Goal: Information Seeking & Learning: Learn about a topic

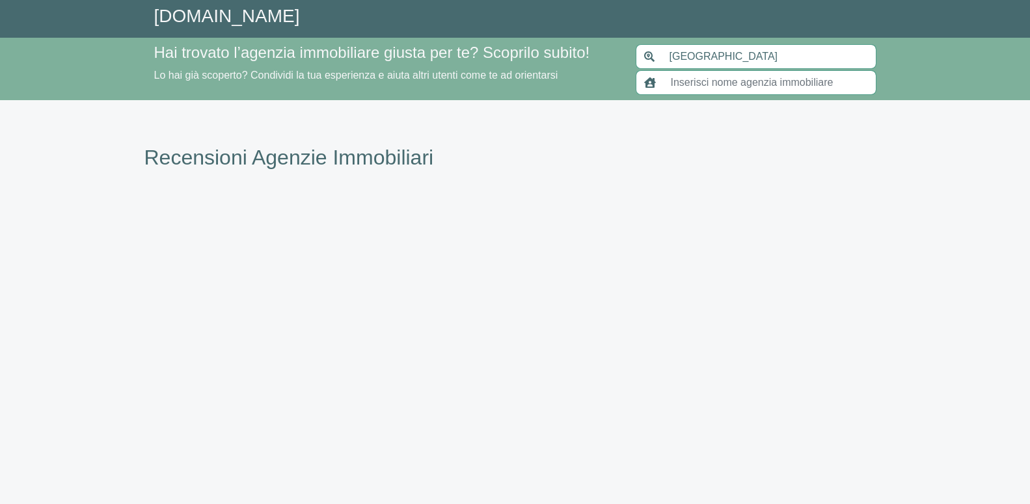
type input "[GEOGRAPHIC_DATA]"
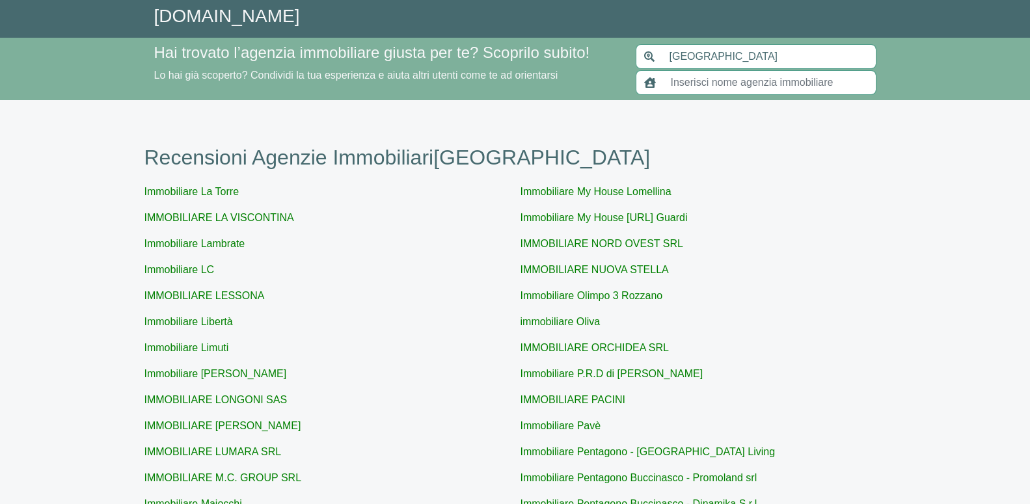
click at [782, 275] on p "IMMOBILIARE NUOVA STELLA" at bounding box center [703, 270] width 366 height 16
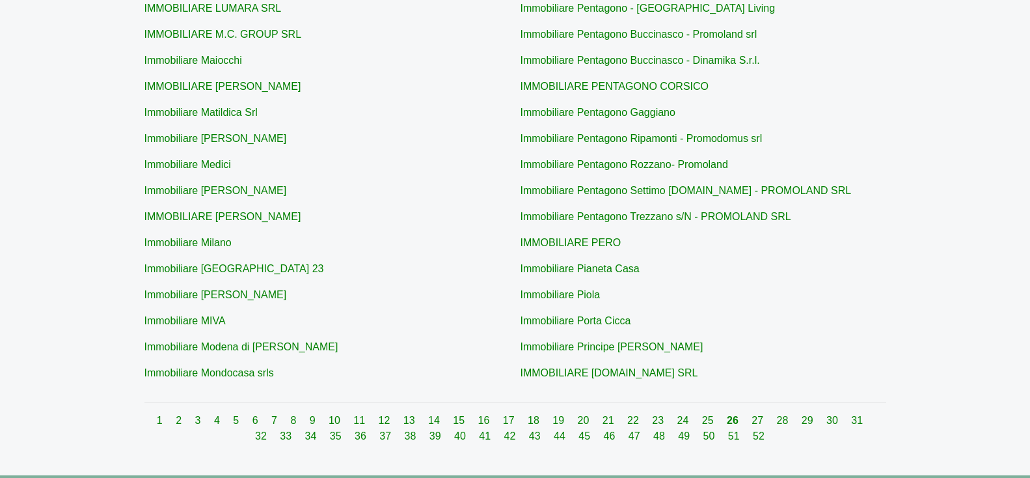
scroll to position [504, 0]
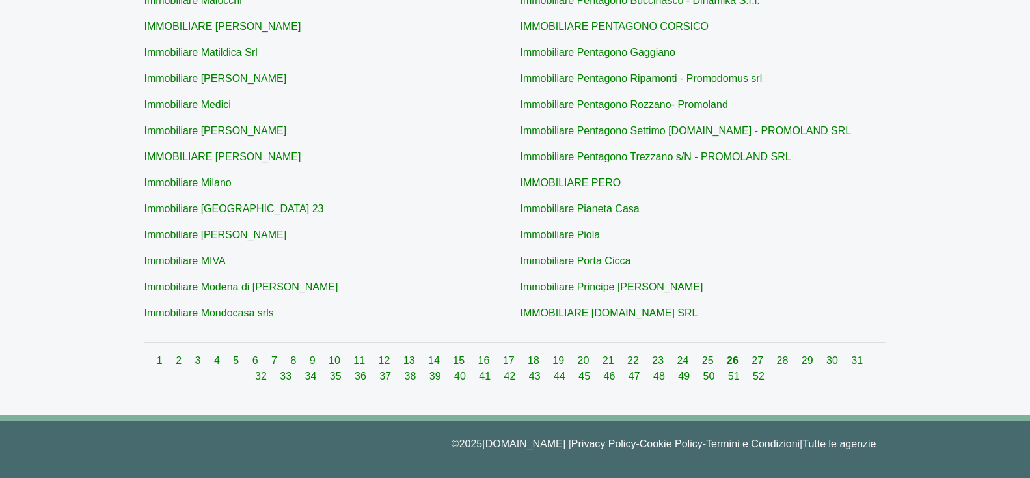
click at [157, 360] on link "1" at bounding box center [161, 360] width 8 height 11
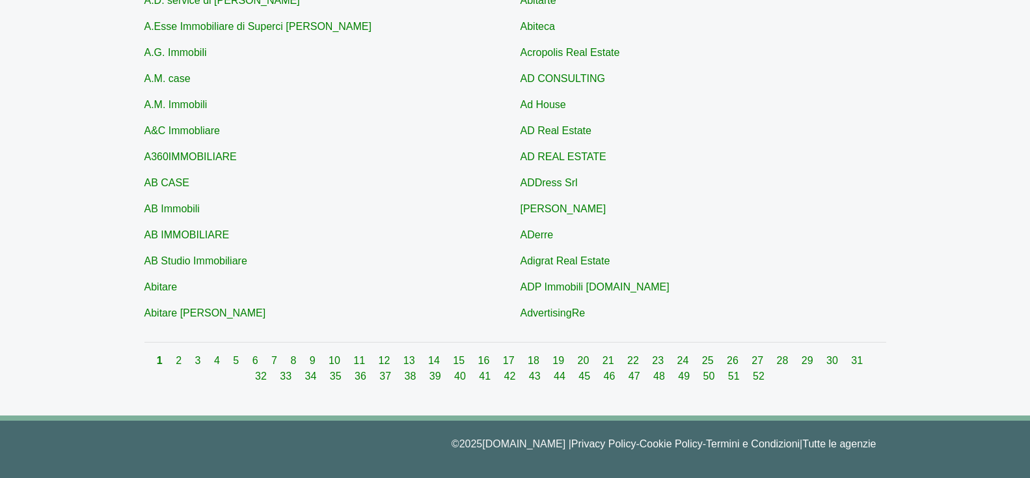
click at [167, 363] on div "1 2 3 4 5 6 7 8 9 10 11 12 13 14 15 16 17 18 19 20 21 22 23 24 25 26 27 28 29 3…" at bounding box center [515, 368] width 742 height 31
click at [176, 363] on link "2" at bounding box center [180, 360] width 8 height 11
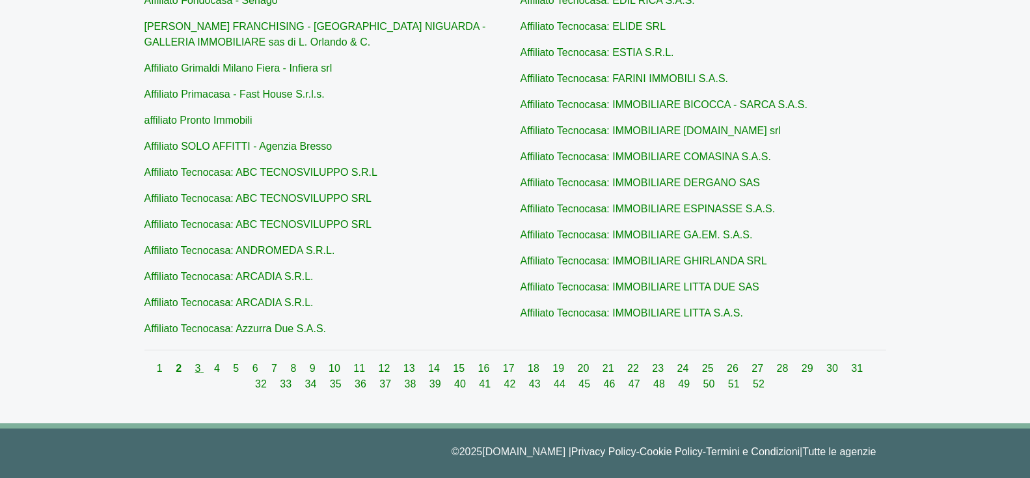
click at [195, 366] on link "3" at bounding box center [199, 367] width 8 height 11
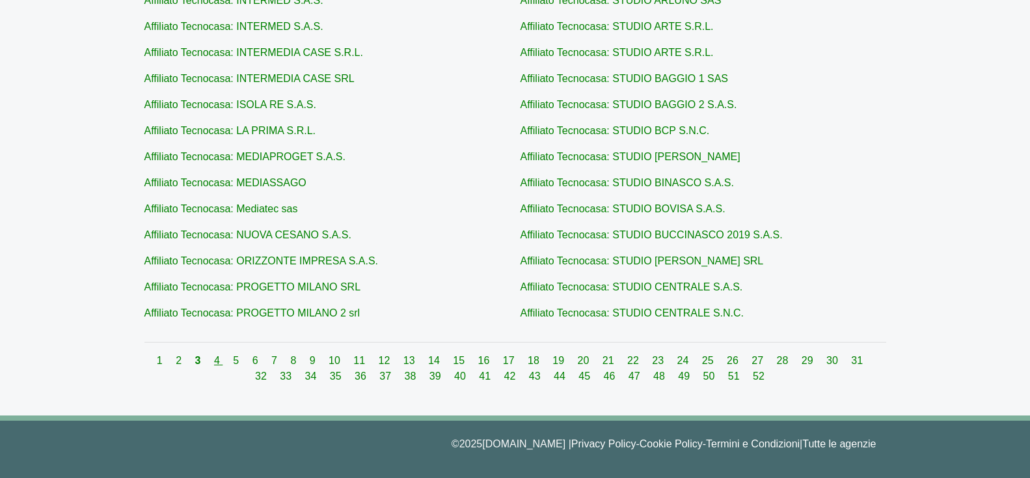
click at [214, 360] on link "4" at bounding box center [218, 360] width 8 height 11
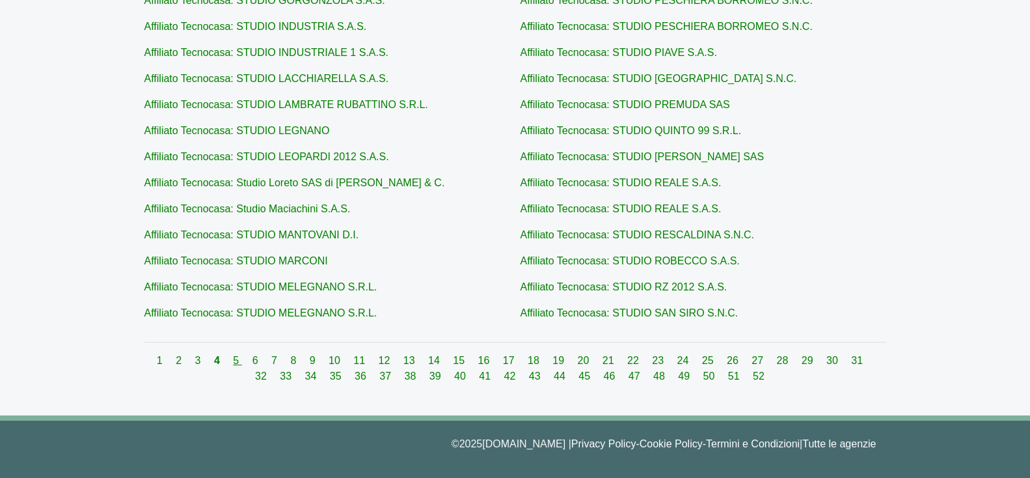
click at [233, 362] on link "5" at bounding box center [237, 360] width 8 height 11
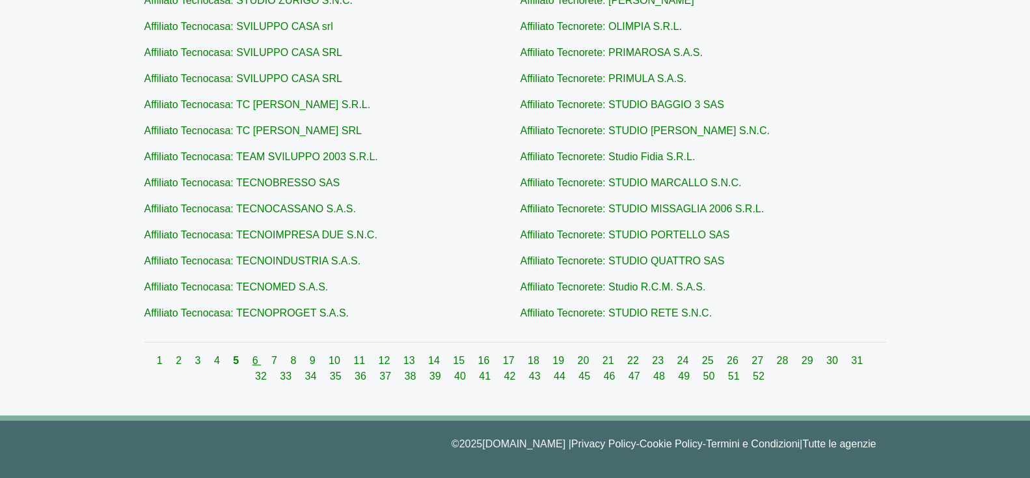
click at [252, 361] on link "6" at bounding box center [256, 360] width 8 height 11
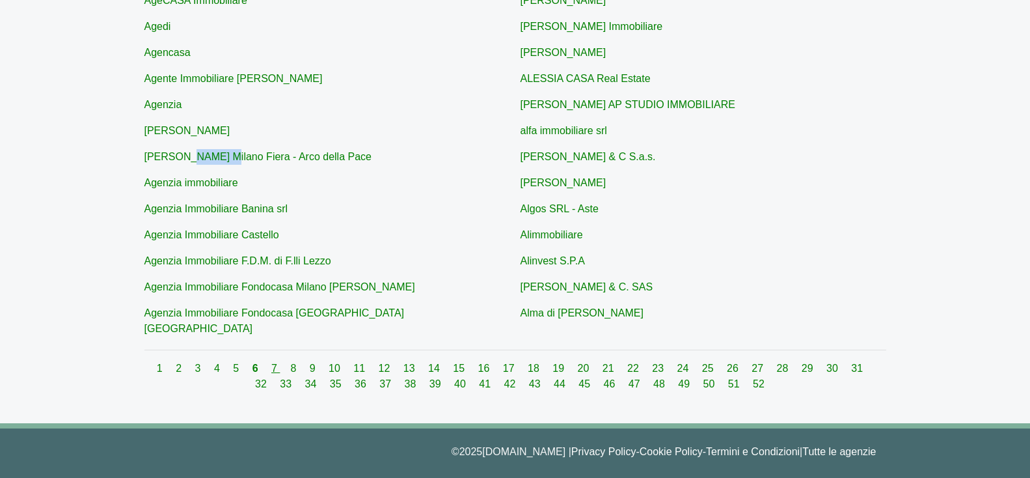
click at [271, 362] on link "7" at bounding box center [275, 367] width 8 height 11
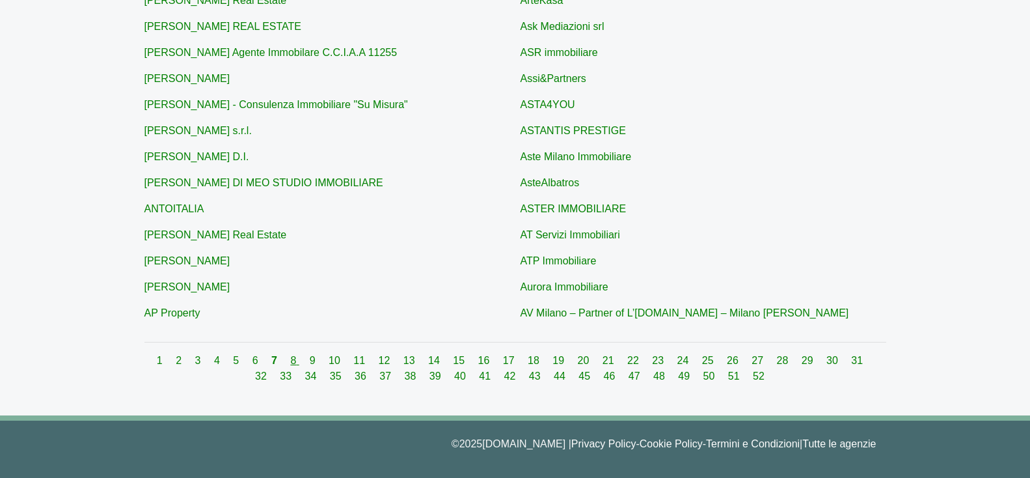
click at [290, 355] on link "8" at bounding box center [294, 360] width 8 height 11
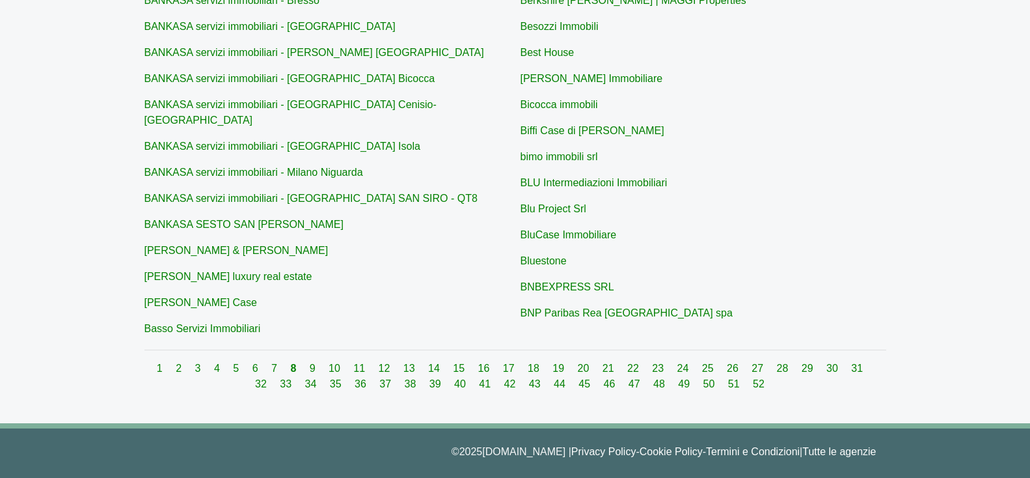
click at [299, 360] on div "1 2 3 4 5 6 7 8 9 10 11 12 13 14 15 16 17 18 19 20 21 22 23 24 25 26 27 28 29 3…" at bounding box center [515, 375] width 742 height 31
click at [310, 363] on link "9" at bounding box center [314, 367] width 8 height 11
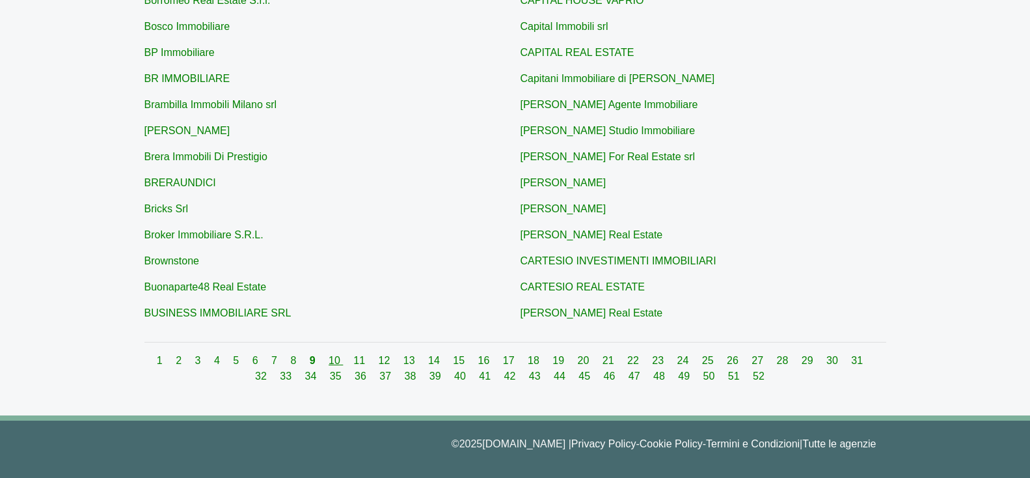
click at [329, 360] on link "10" at bounding box center [336, 360] width 14 height 11
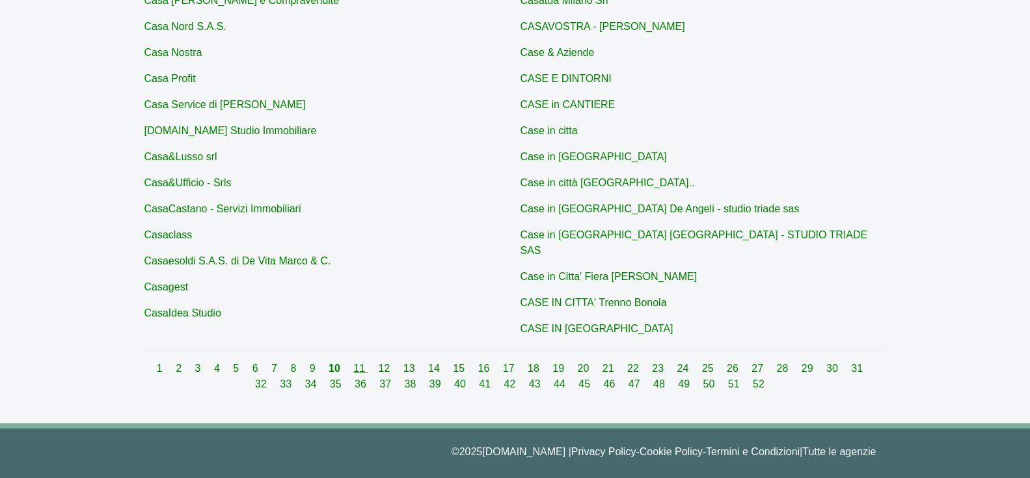
click at [353, 362] on link "11" at bounding box center [360, 367] width 14 height 11
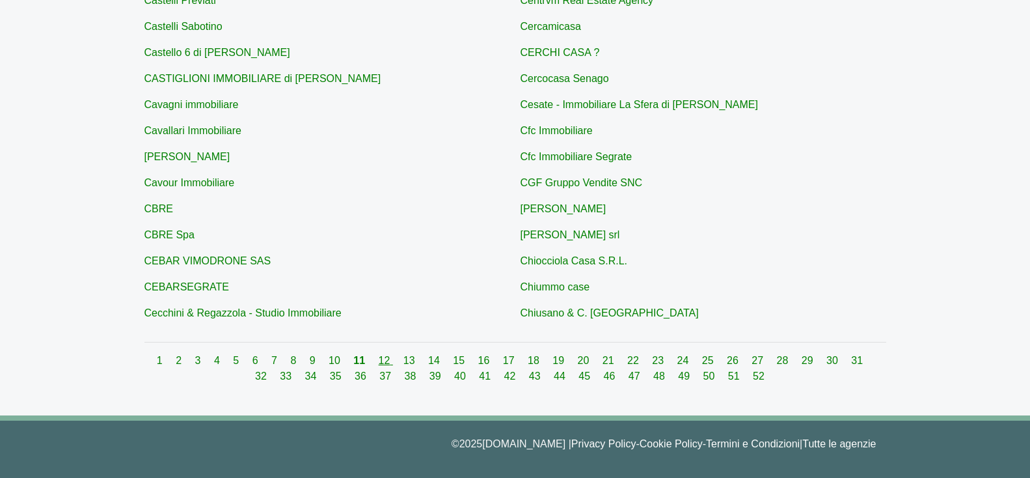
click at [379, 357] on link "12" at bounding box center [386, 360] width 14 height 11
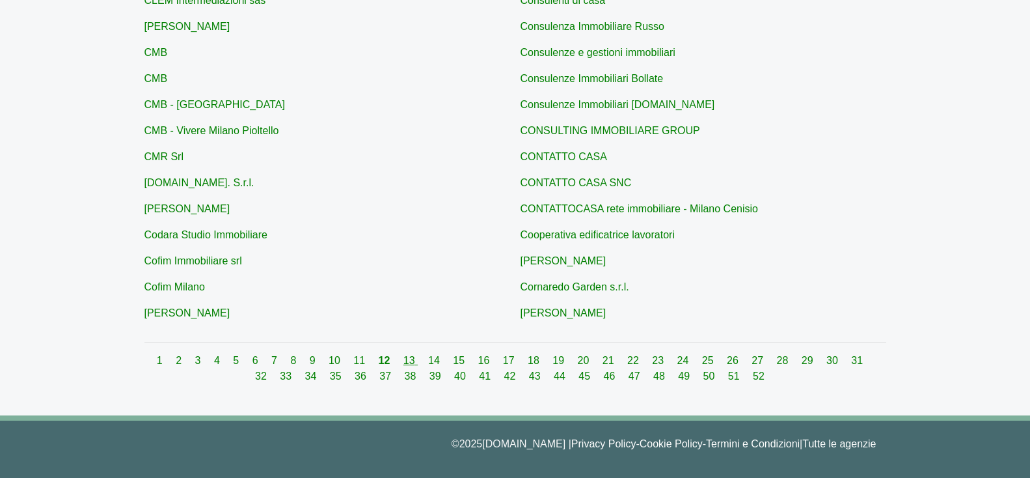
click at [403, 358] on link "13" at bounding box center [410, 360] width 14 height 11
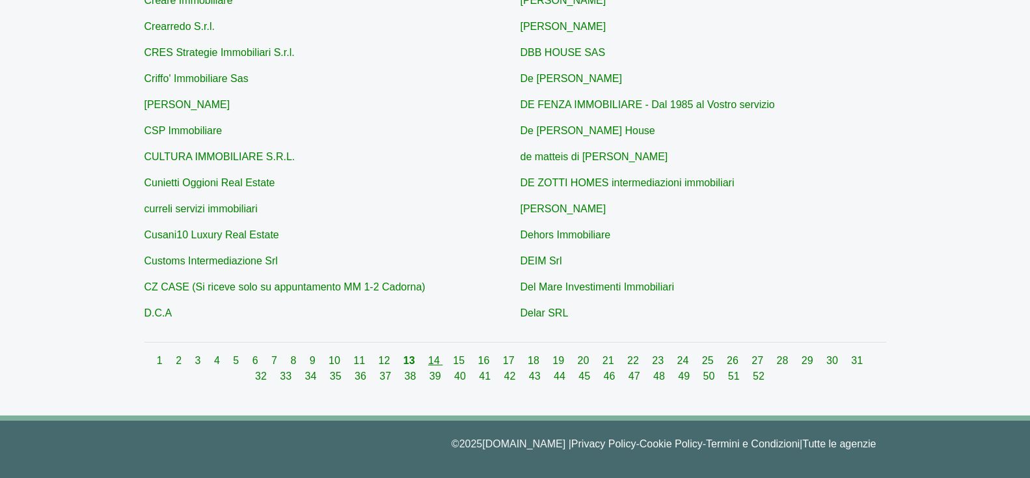
click at [428, 357] on link "14" at bounding box center [435, 360] width 14 height 11
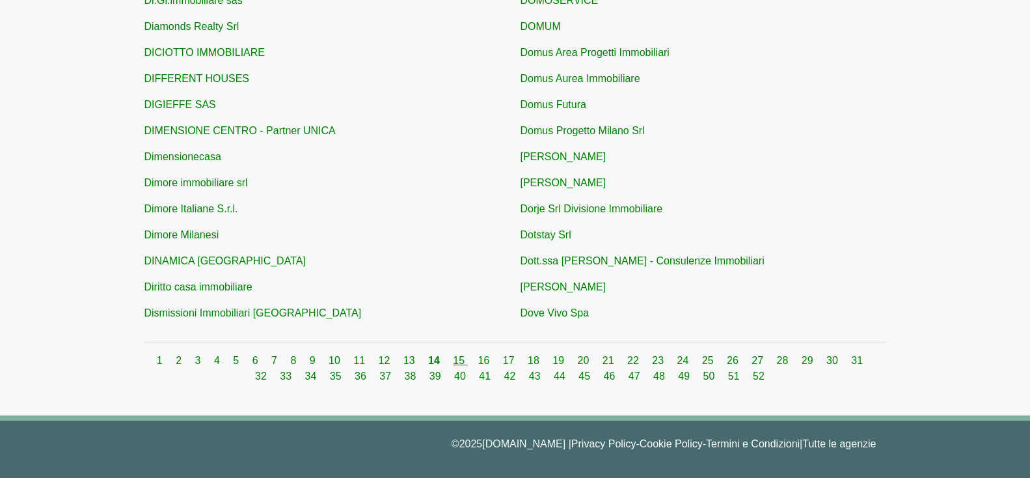
click at [453, 357] on link "15" at bounding box center [460, 360] width 14 height 11
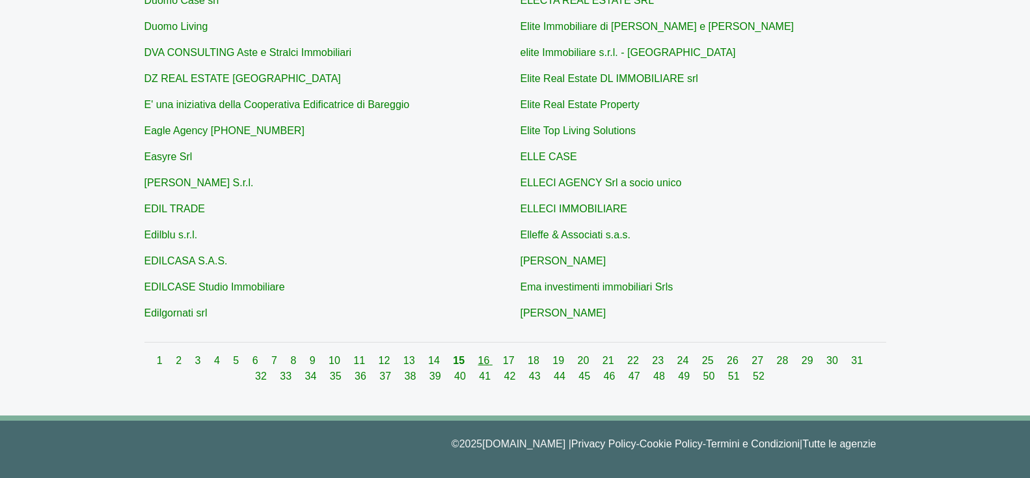
click at [478, 360] on link "16" at bounding box center [485, 360] width 14 height 11
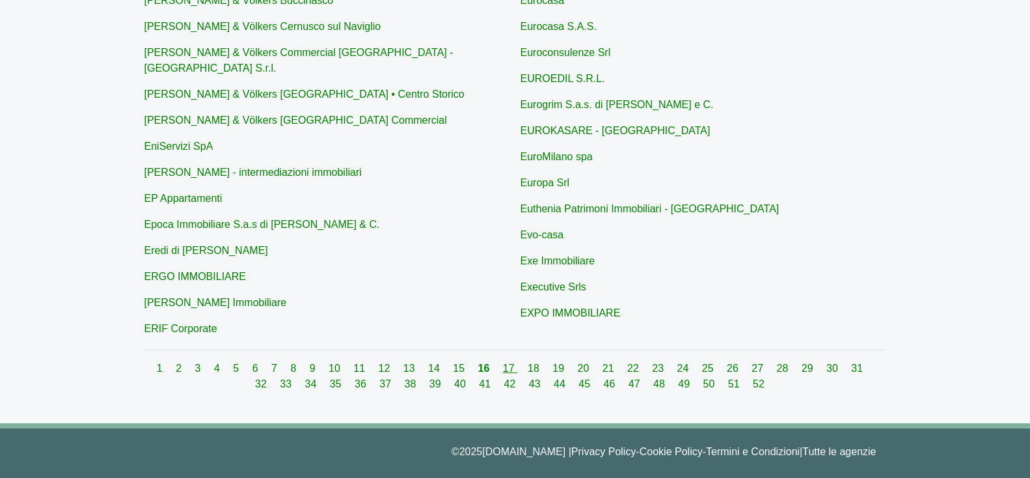
click at [503, 362] on link "17" at bounding box center [510, 367] width 14 height 11
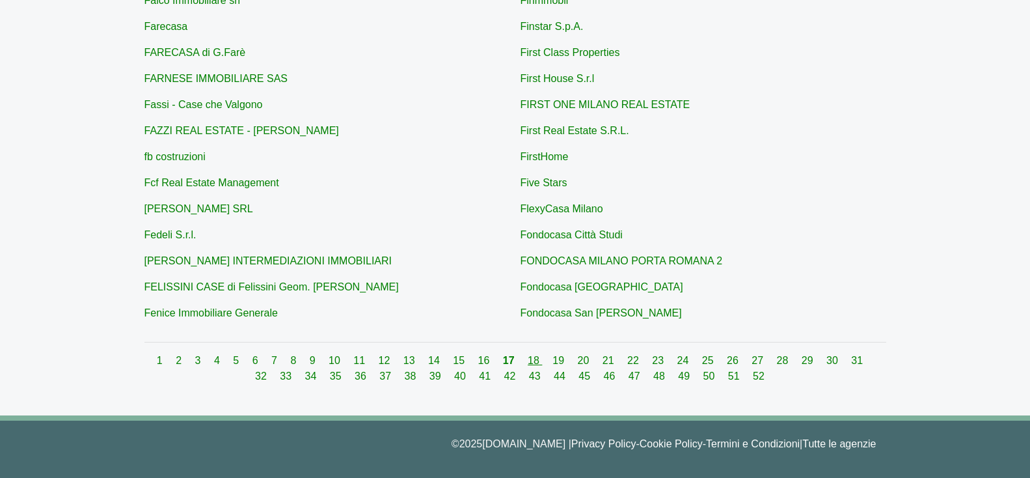
click at [528, 358] on link "18" at bounding box center [535, 360] width 14 height 11
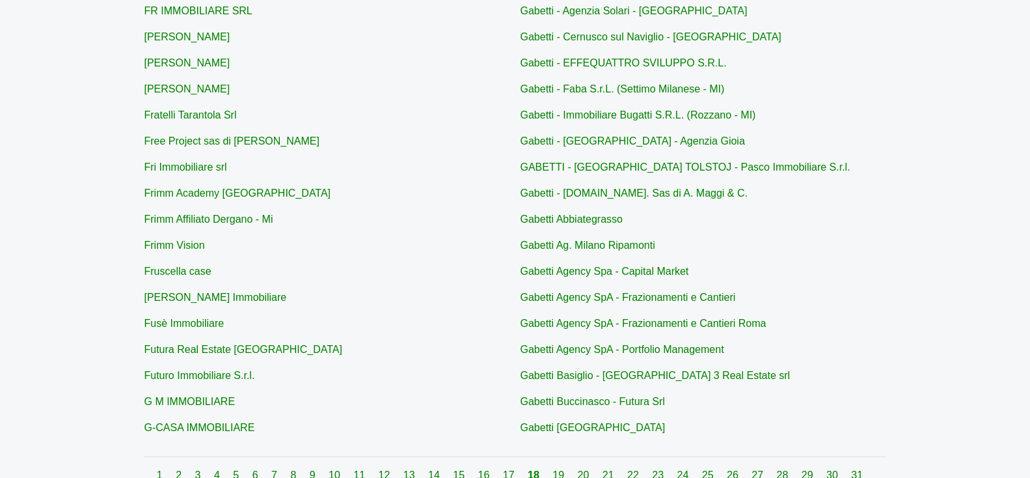
scroll to position [504, 0]
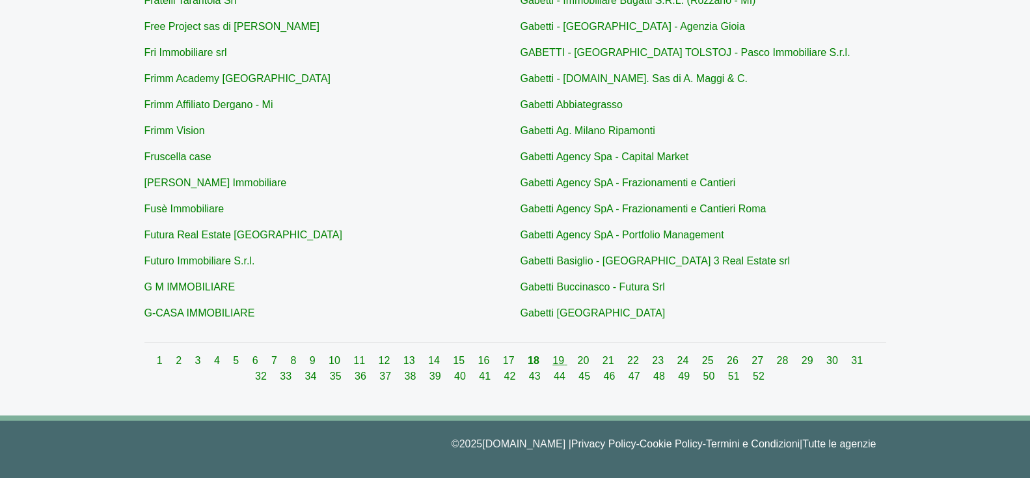
click at [552, 362] on link "19" at bounding box center [559, 360] width 14 height 11
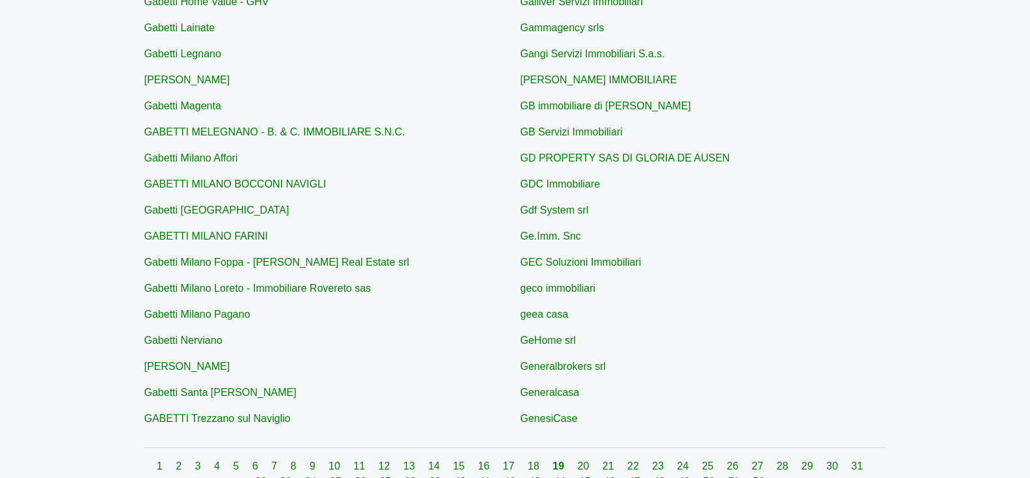
scroll to position [504, 0]
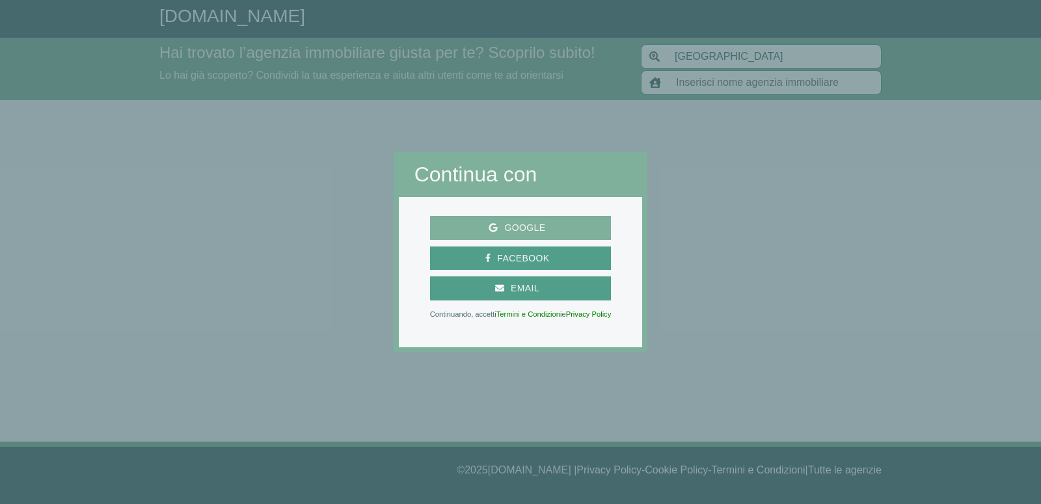
click at [526, 228] on span "Google" at bounding box center [525, 228] width 54 height 16
type input "Gabetti Corporate - Office [GEOGRAPHIC_DATA]"
click at [529, 219] on button "Google" at bounding box center [521, 228] width 182 height 24
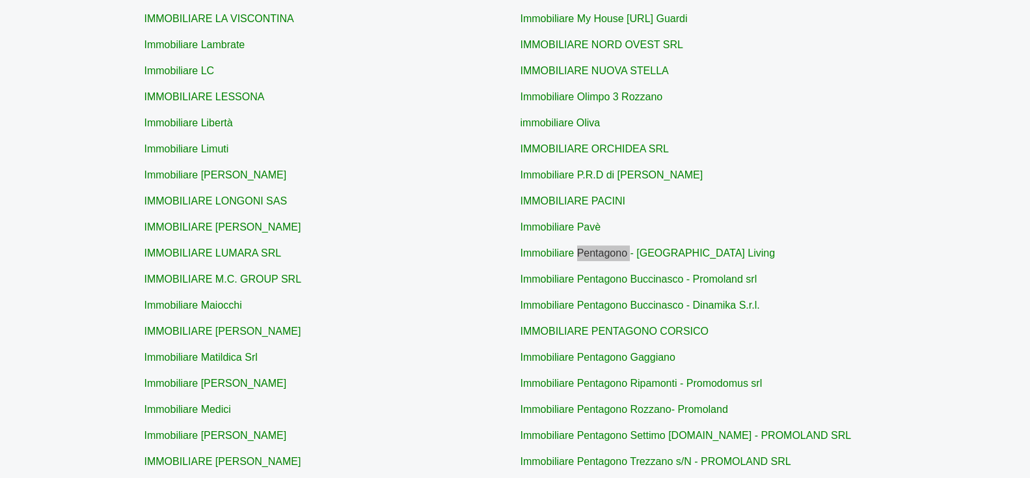
scroll to position [265, 0]
